Goal: Contribute content

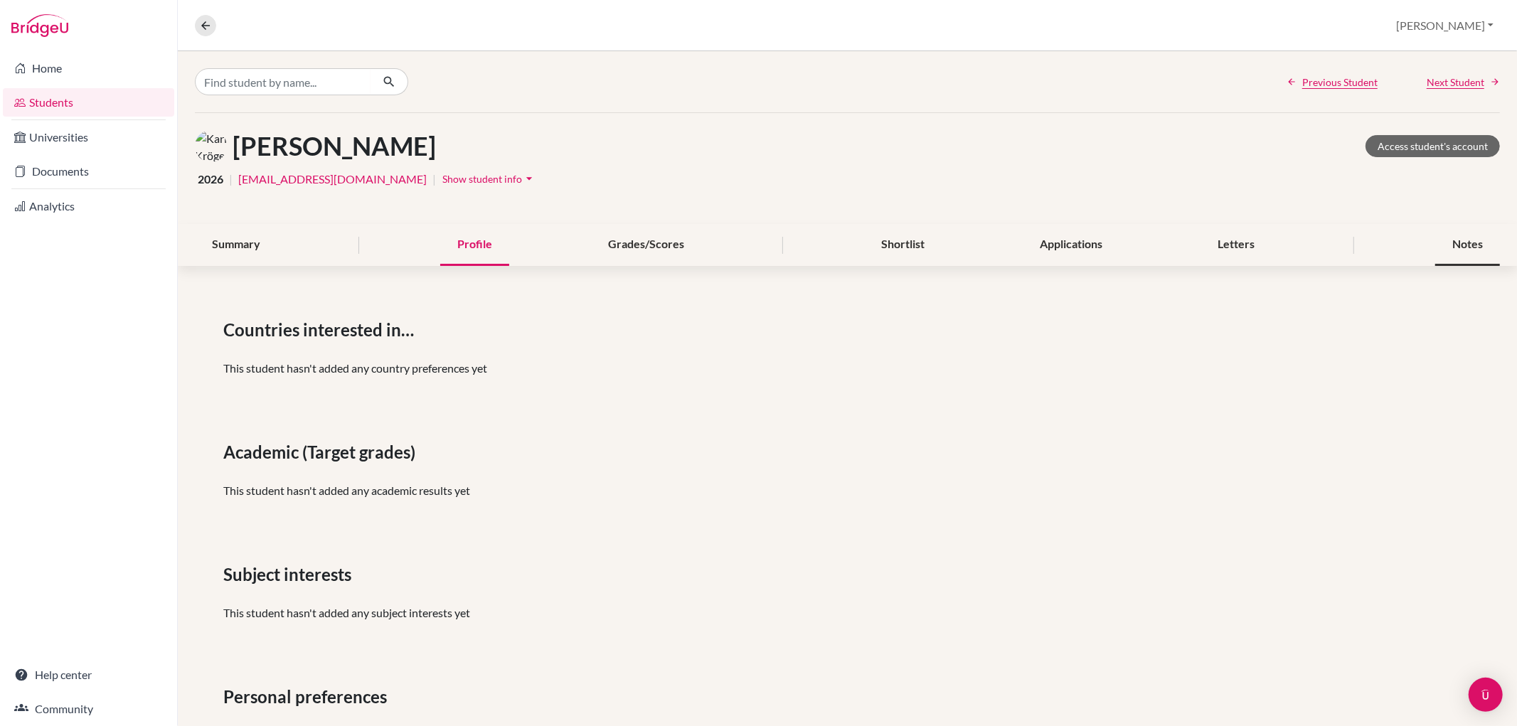
click at [1435, 248] on div "Notes" at bounding box center [1467, 245] width 65 height 42
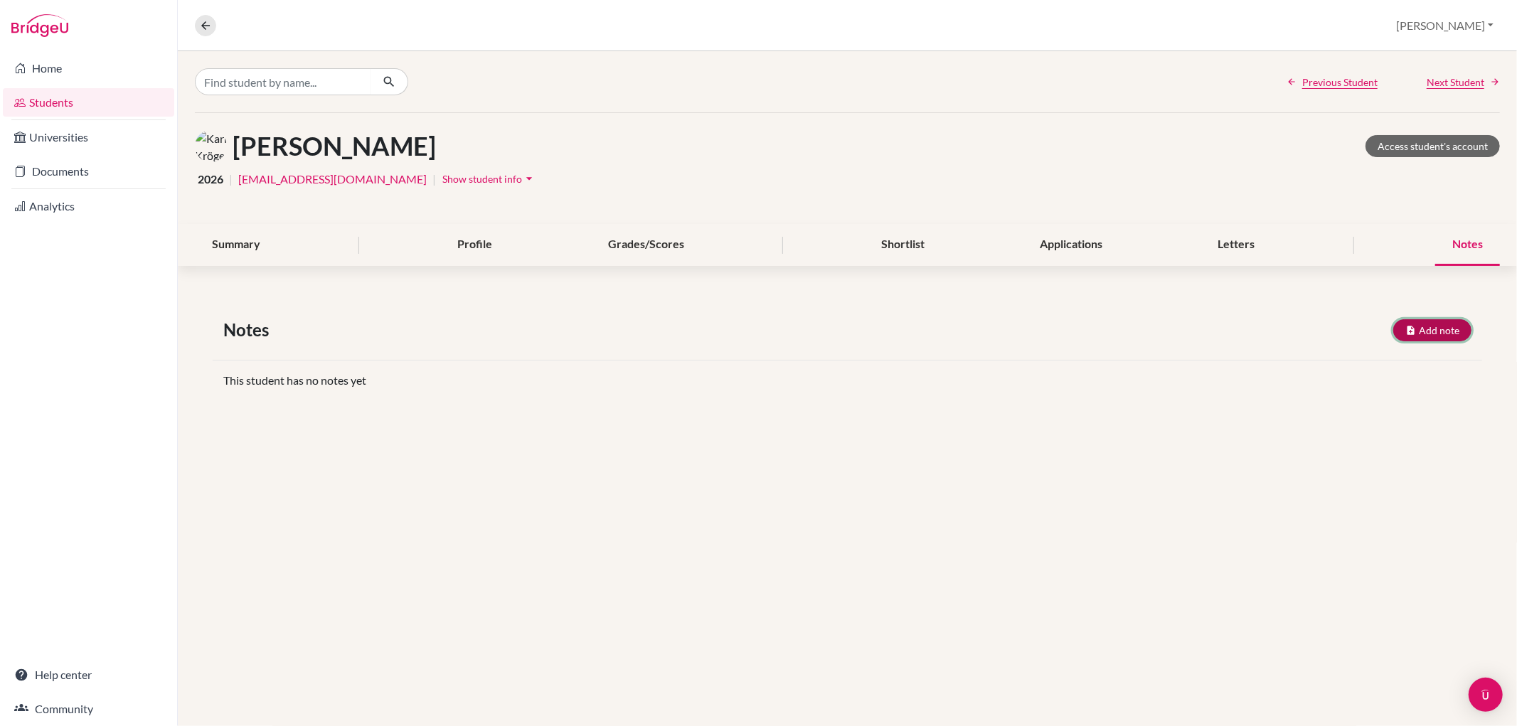
click at [1413, 329] on icon "button" at bounding box center [1410, 330] width 11 height 11
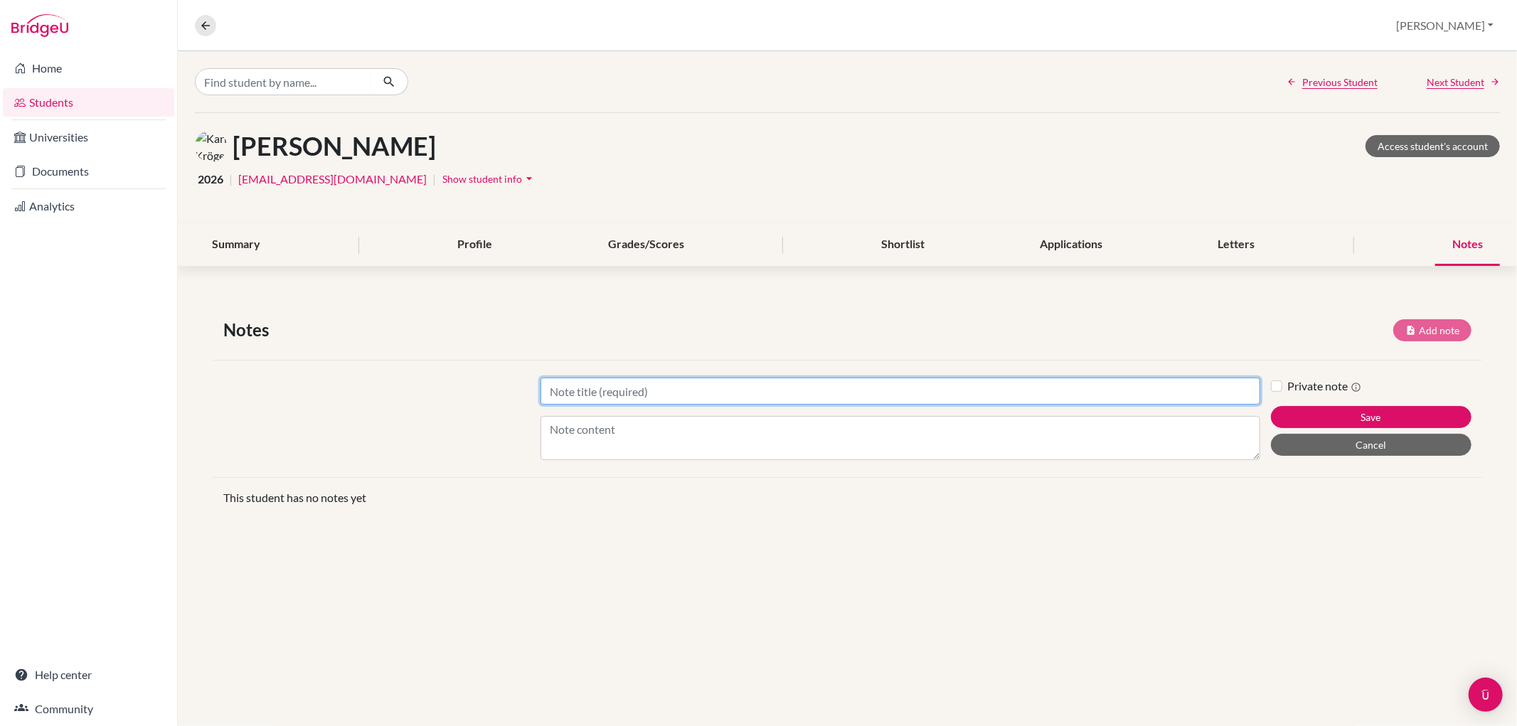
click at [782, 398] on input "Title" at bounding box center [900, 391] width 719 height 27
type input "Future planning"
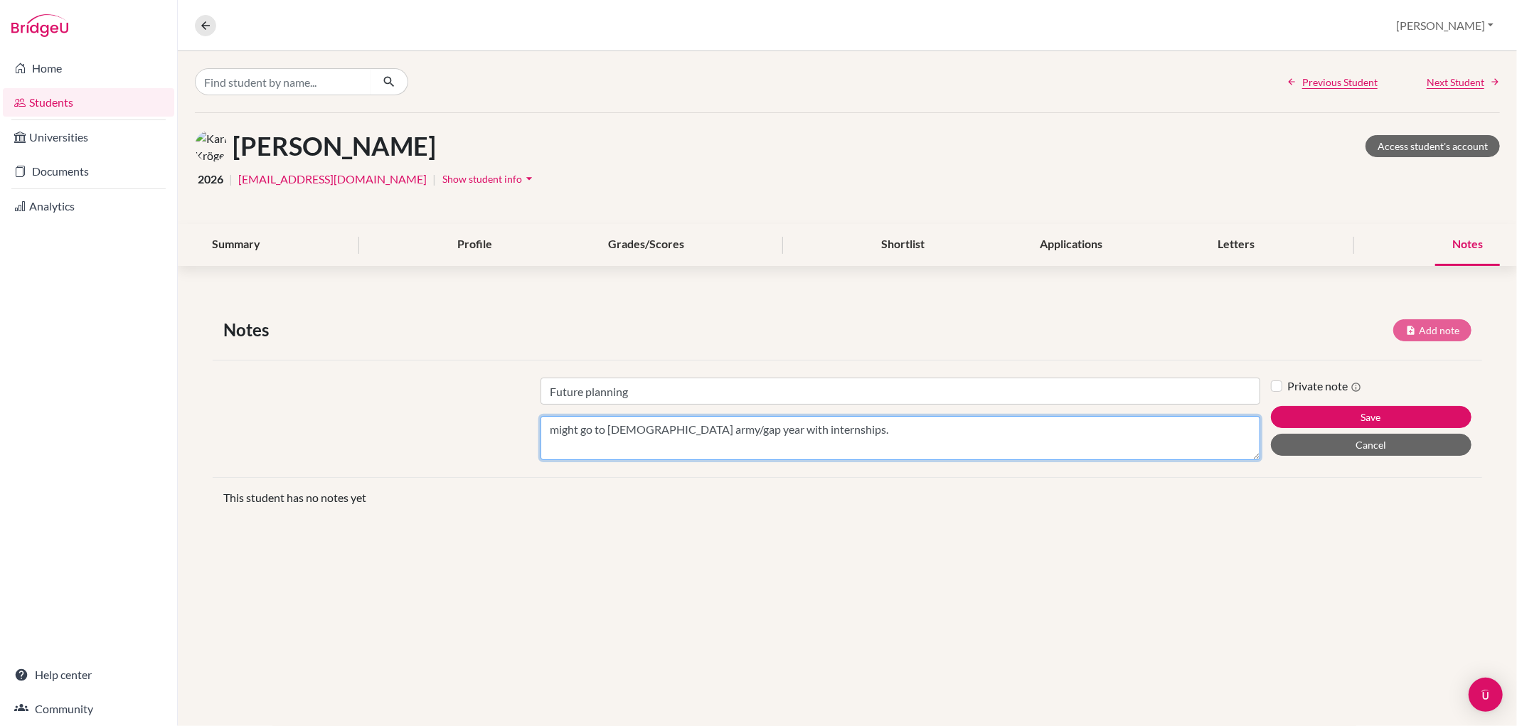
click at [557, 431] on textarea "might go to [DEMOGRAPHIC_DATA] army/gap year with internships." at bounding box center [900, 438] width 719 height 44
click at [849, 430] on textarea "Might go to [DEMOGRAPHIC_DATA] army/gap year with internships." at bounding box center [900, 438] width 719 height 44
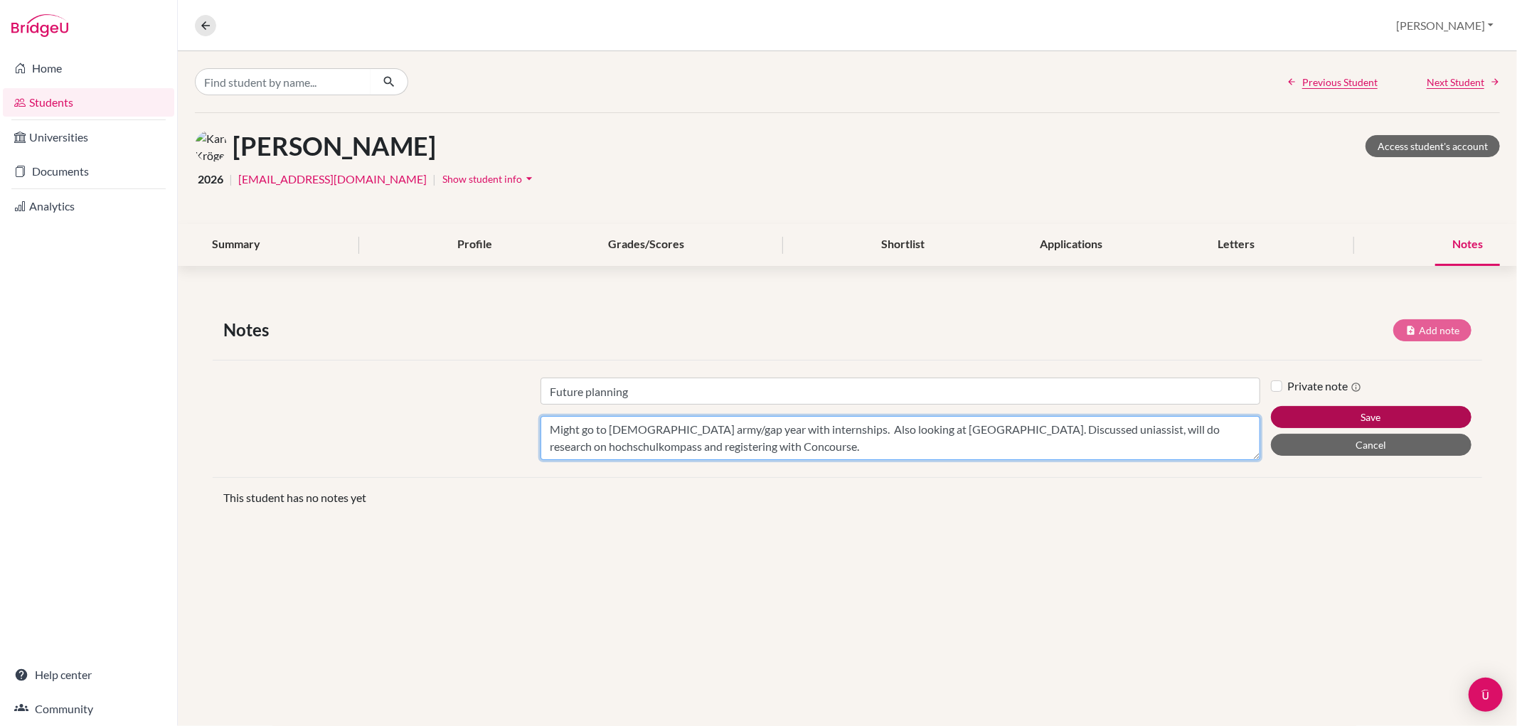
type textarea "Might go to [DEMOGRAPHIC_DATA] army/gap year with internships. Also looking at …"
click at [1292, 410] on button "Save" at bounding box center [1371, 417] width 201 height 22
